Goal: Find specific page/section: Find specific page/section

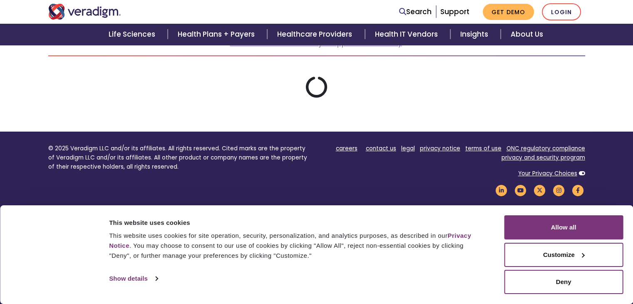
scroll to position [178, 0]
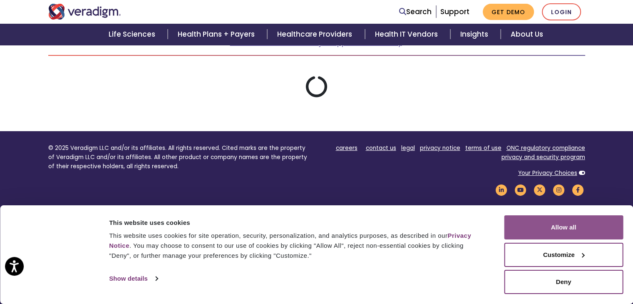
drag, startPoint x: 549, startPoint y: 227, endPoint x: 557, endPoint y: 227, distance: 7.9
click at [551, 227] on button "Allow all" at bounding box center [563, 227] width 119 height 24
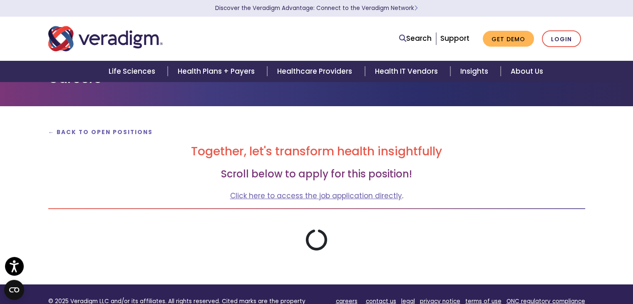
scroll to position [0, 0]
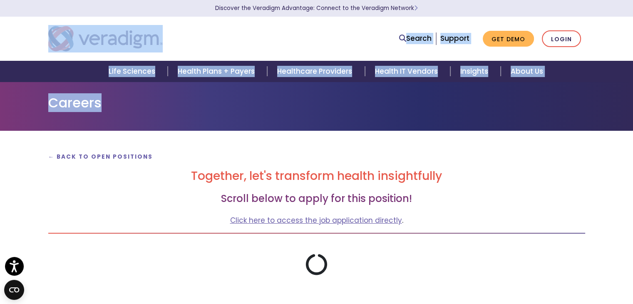
drag, startPoint x: 411, startPoint y: 4, endPoint x: 412, endPoint y: -34, distance: 37.9
click at [412, 0] on html "Accessibility Screen-Reader Guide, Feedback, and Issue Reporting | New window C…" at bounding box center [316, 152] width 633 height 304
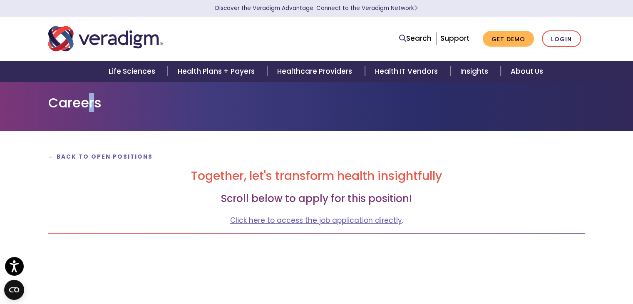
click at [91, 97] on h1 "Careers" at bounding box center [316, 103] width 537 height 16
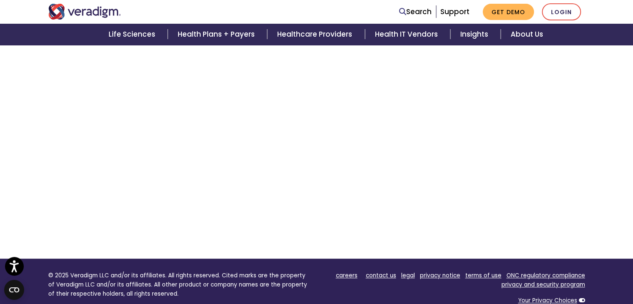
scroll to position [350, 0]
